Goal: Information Seeking & Learning: Learn about a topic

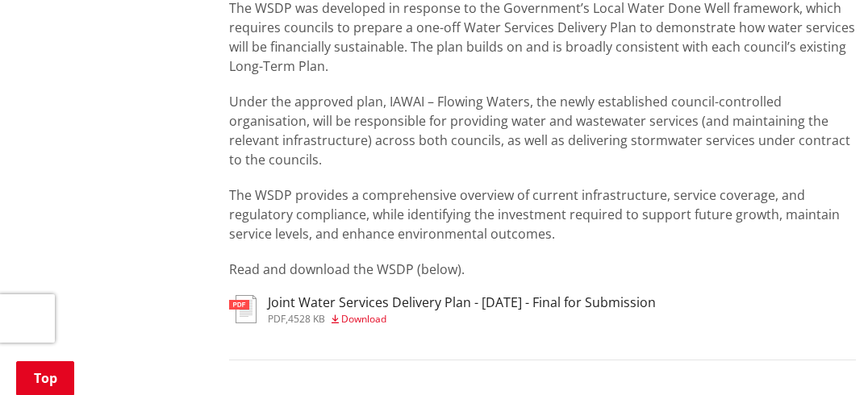
scroll to position [366, 0]
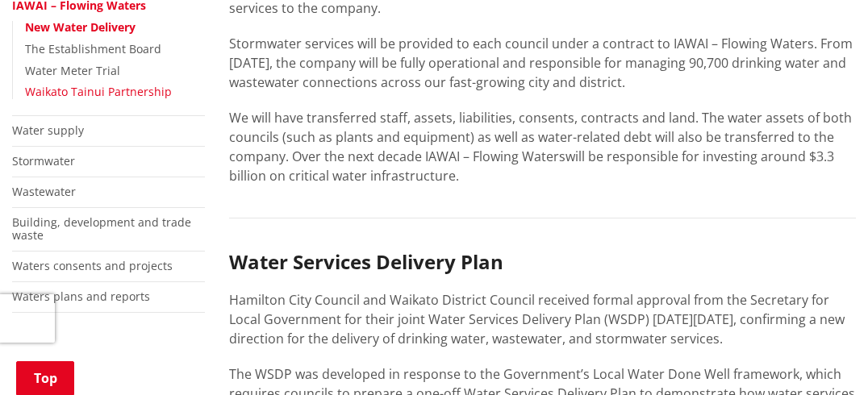
click at [132, 97] on link "Waikato Tainui Partnership" at bounding box center [98, 91] width 147 height 15
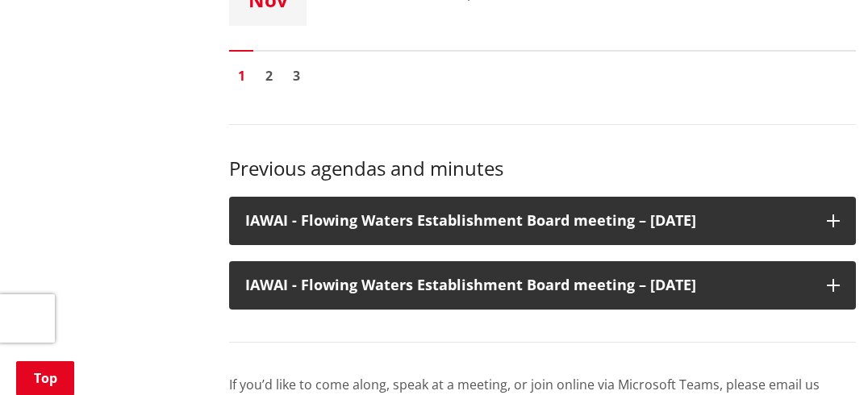
scroll to position [894, 0]
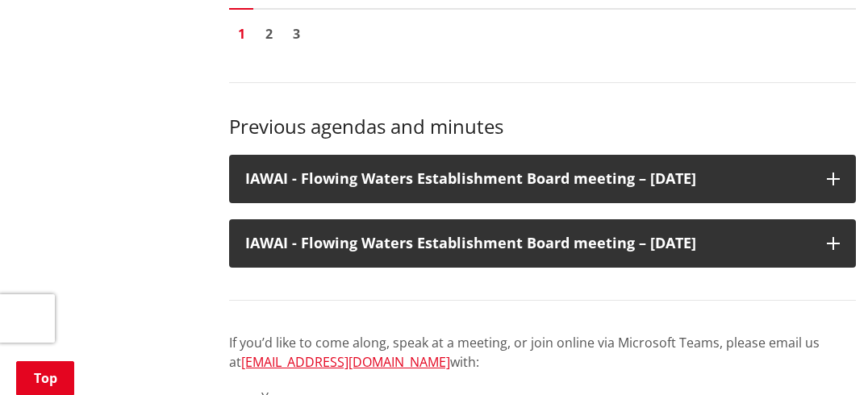
click at [421, 47] on ul "1 2 3" at bounding box center [542, 36] width 627 height 28
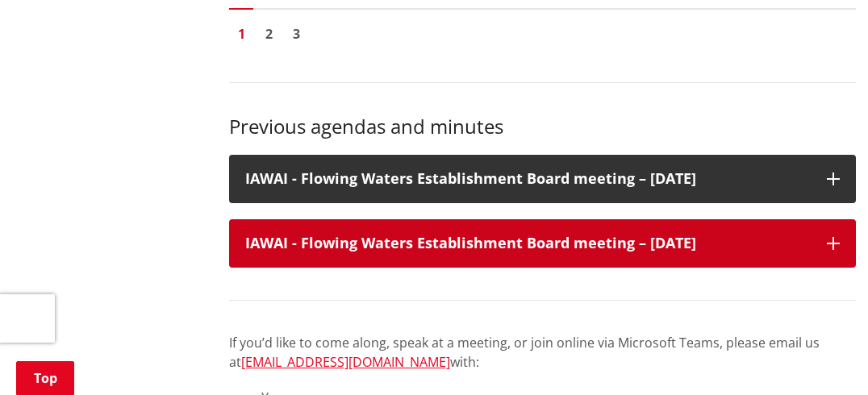
click at [471, 242] on h3 "IAWAI - Flowing Waters Establishment Board meeting – 28 August 2025" at bounding box center [528, 244] width 566 height 16
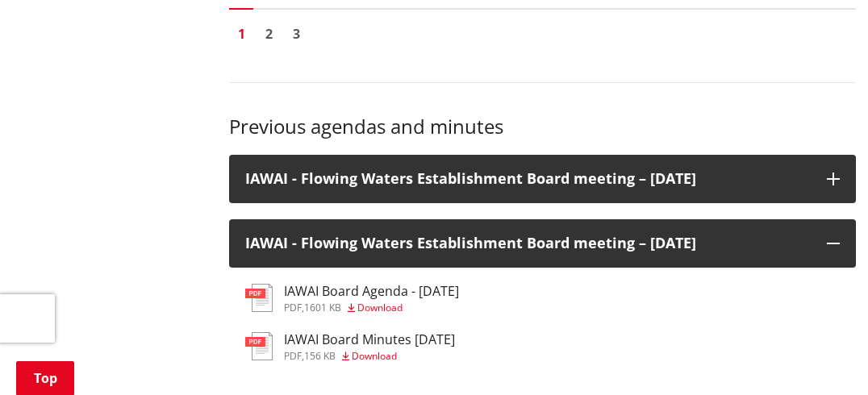
click at [399, 339] on h3 "IAWAI Board Minutes 28 August 2025" at bounding box center [369, 339] width 171 height 15
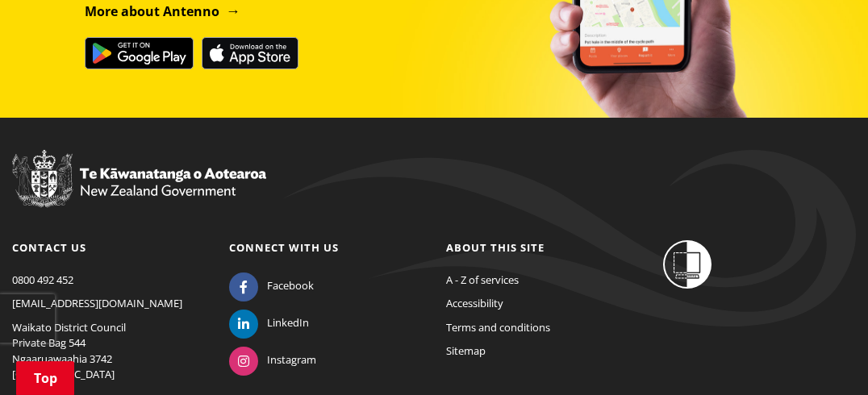
scroll to position [1349, 0]
